Goal: Information Seeking & Learning: Learn about a topic

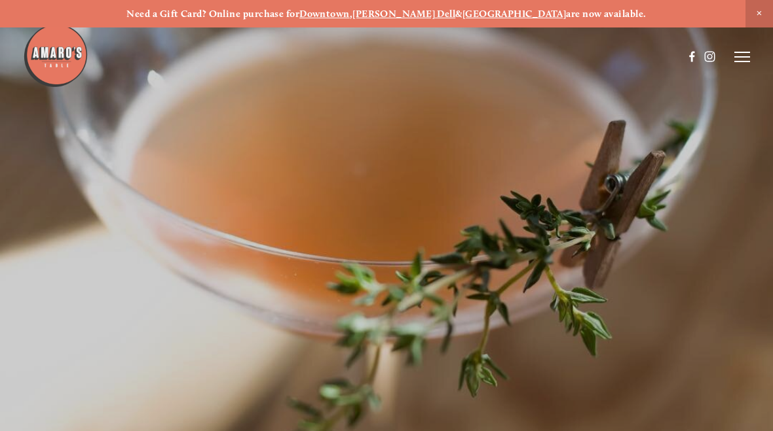
scroll to position [-29, 0]
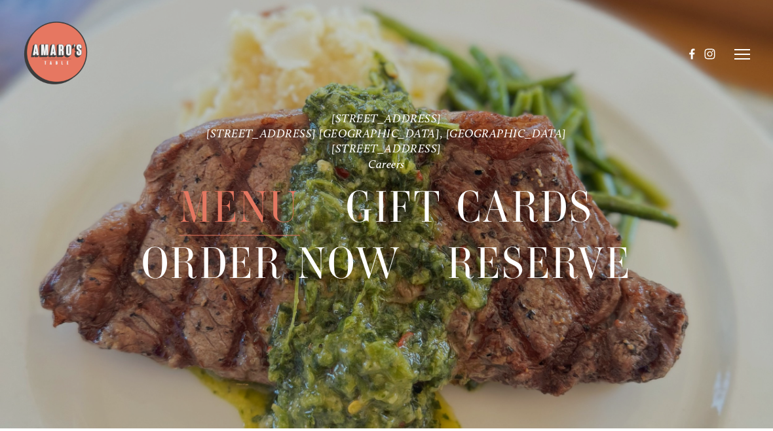
scroll to position [0, 0]
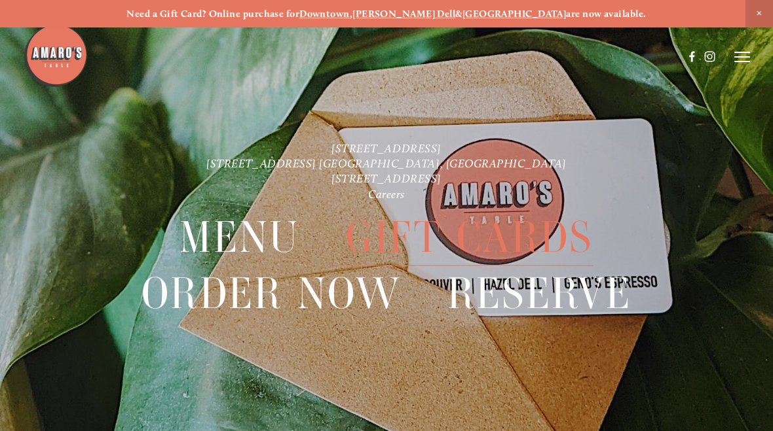
click at [734, 60] on icon at bounding box center [742, 57] width 16 height 12
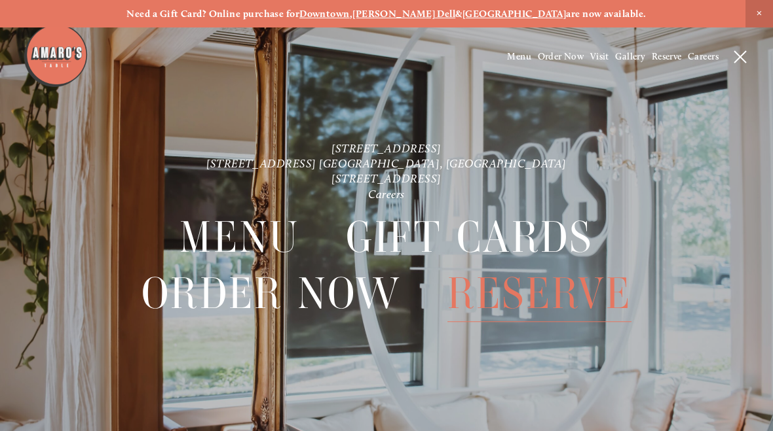
click at [507, 62] on span "Menu" at bounding box center [519, 56] width 24 height 11
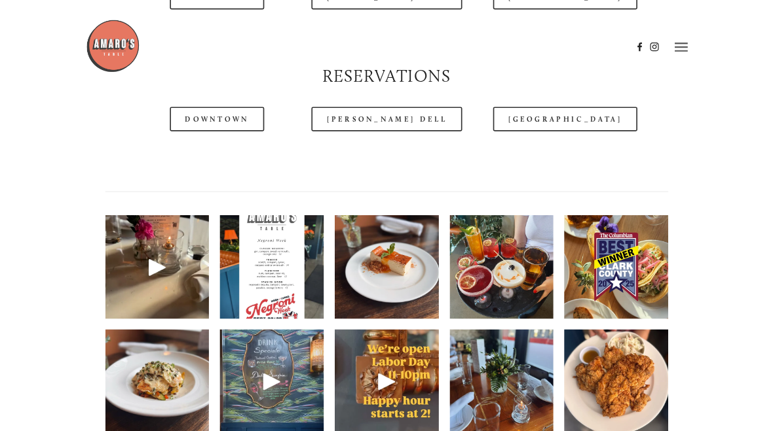
scroll to position [1501, 0]
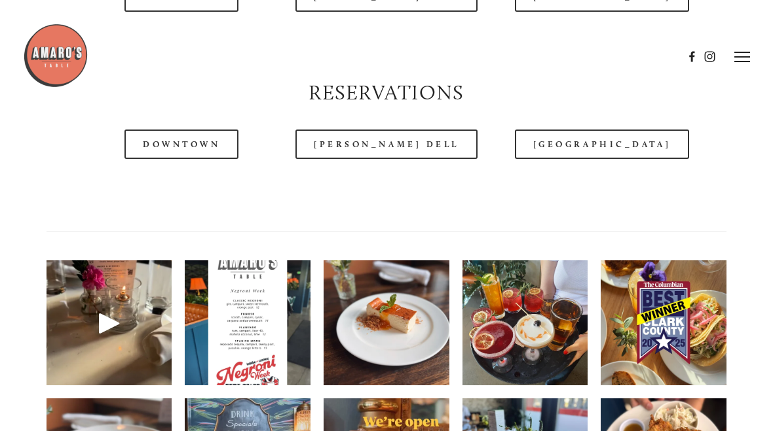
click at [190, 159] on link "Downtown" at bounding box center [181, 144] width 114 height 29
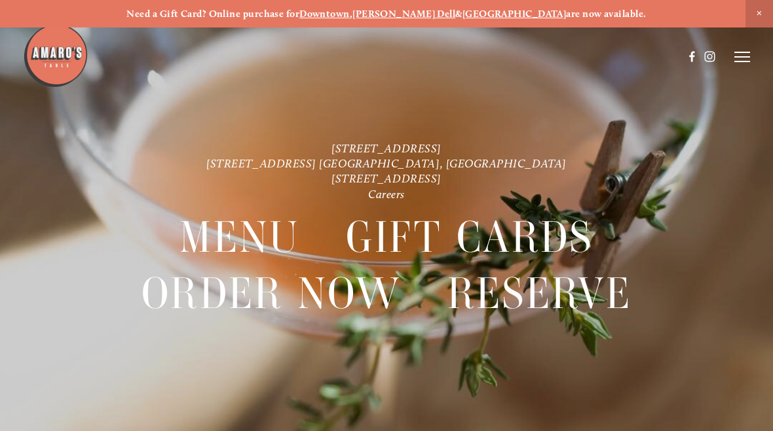
click at [741, 59] on icon at bounding box center [742, 57] width 16 height 12
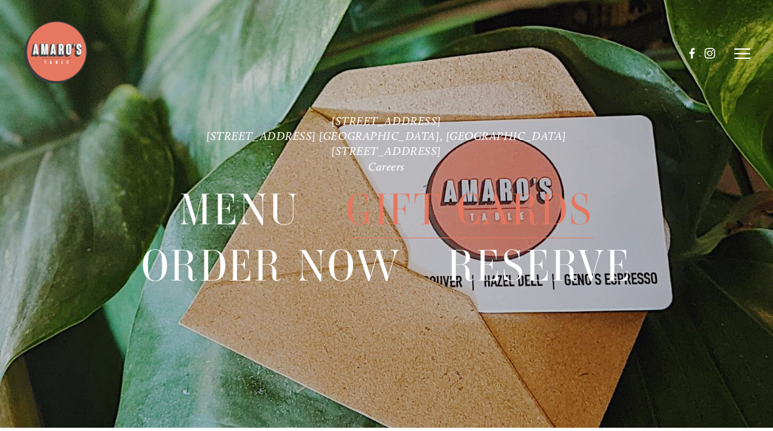
scroll to position [27, 0]
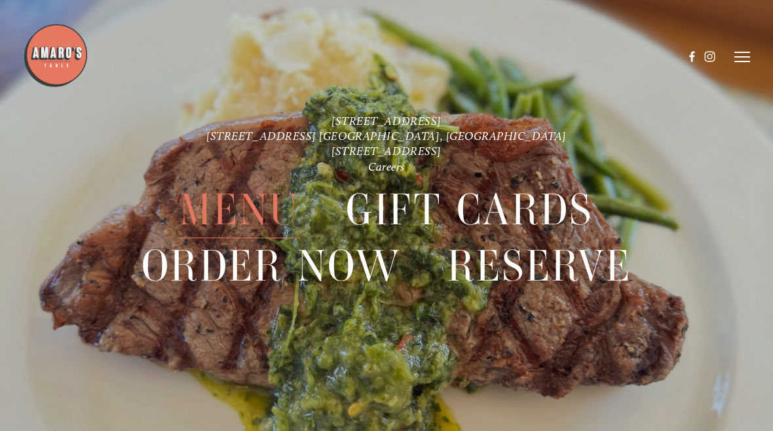
click at [741, 48] on header "Menu Order Now Visit Gallery 0" at bounding box center [386, 57] width 726 height 114
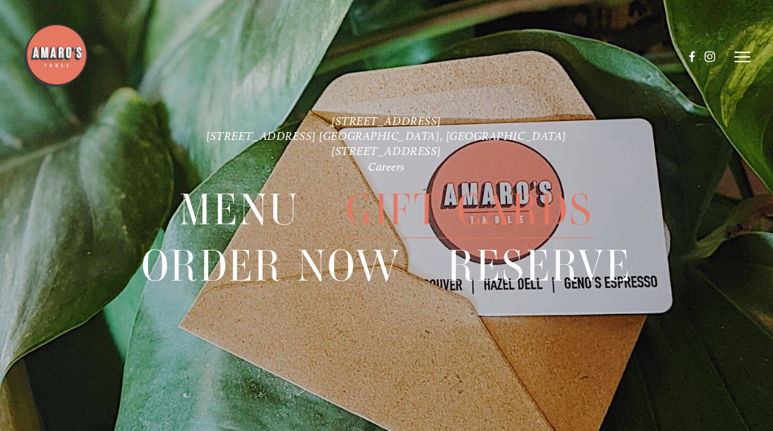
click at [744, 58] on icon at bounding box center [742, 57] width 16 height 12
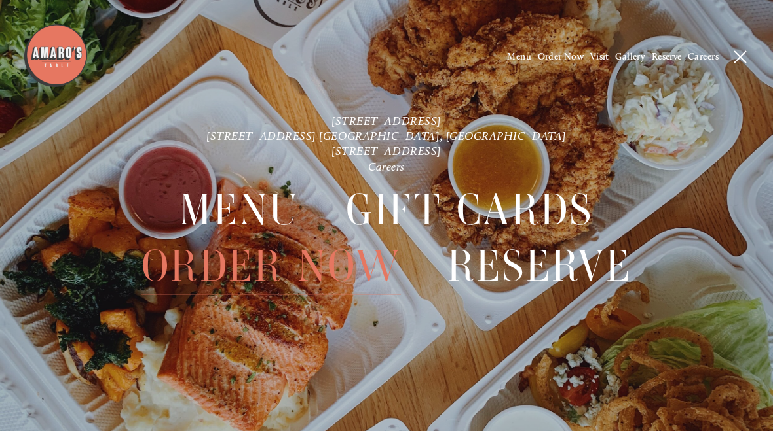
click at [513, 56] on span "Menu" at bounding box center [519, 56] width 24 height 11
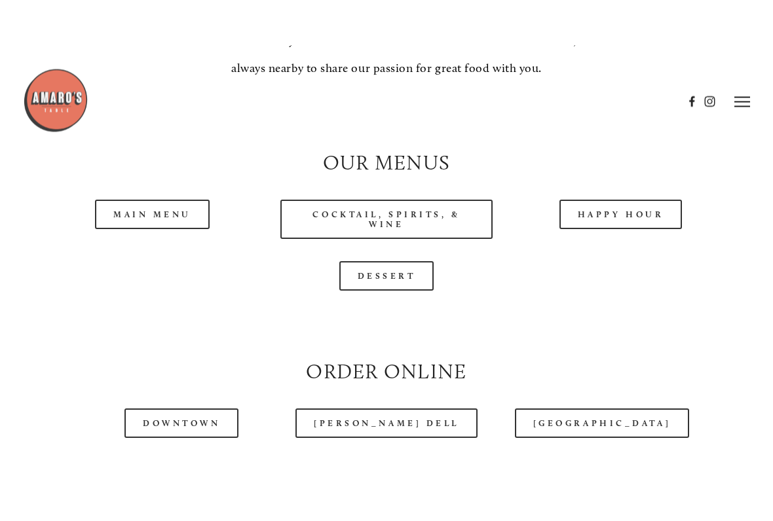
scroll to position [1120, 0]
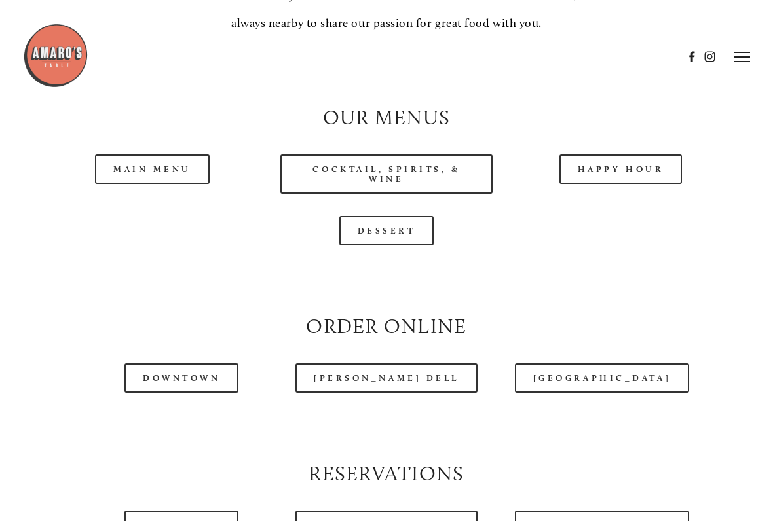
click at [160, 181] on link "Main Menu" at bounding box center [152, 169] width 115 height 29
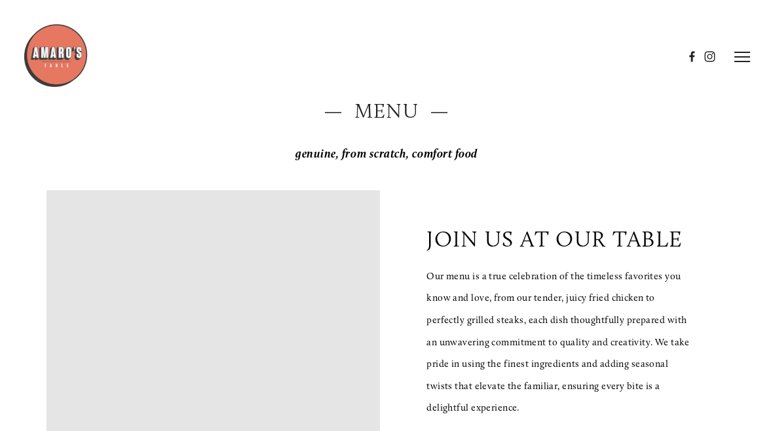
scroll to position [0, 0]
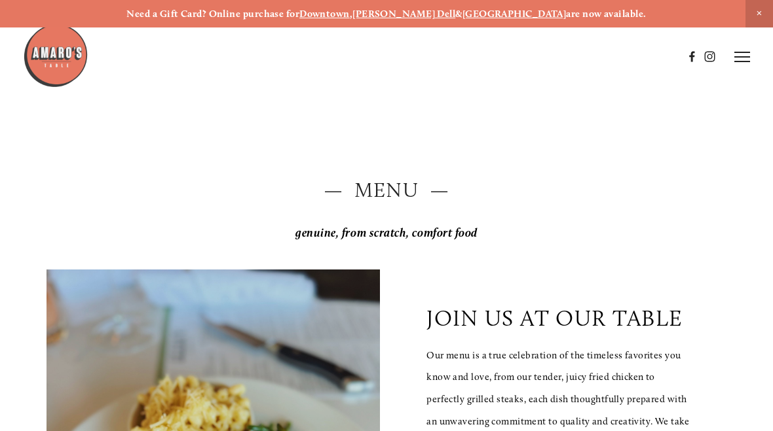
click at [746, 60] on icon at bounding box center [742, 57] width 16 height 12
click at [627, 56] on span "Gallery" at bounding box center [630, 56] width 30 height 11
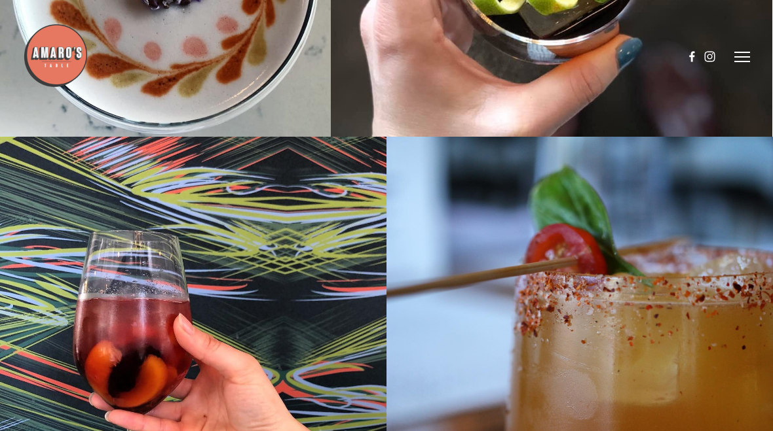
scroll to position [1377, 0]
